Goal: Information Seeking & Learning: Learn about a topic

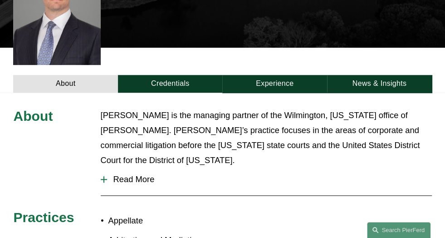
scroll to position [272, 0]
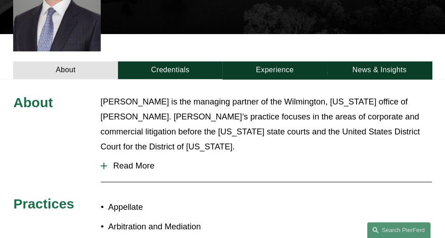
click at [104, 163] on div at bounding box center [104, 166] width 6 height 6
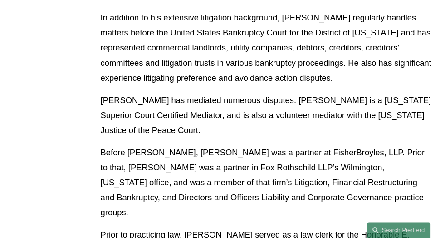
scroll to position [636, 0]
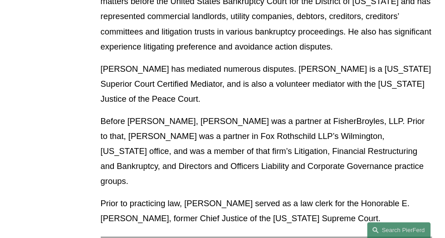
click at [292, 127] on p "Before [PERSON_NAME], [PERSON_NAME] was a partner at FisherBroyles, LLP. Prior …" at bounding box center [266, 150] width 331 height 75
drag, startPoint x: 128, startPoint y: 92, endPoint x: 195, endPoint y: 97, distance: 67.4
click at [195, 113] on p "Before [PERSON_NAME], [PERSON_NAME] was a partner at FisherBroyles, LLP. Prior …" at bounding box center [266, 150] width 331 height 75
copy p "[PERSON_NAME]"
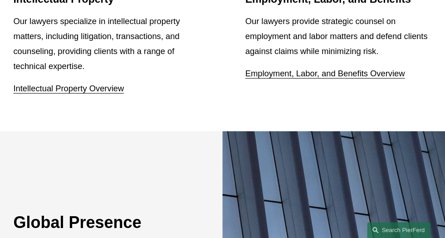
scroll to position [1057, 0]
